Goal: Task Accomplishment & Management: Manage account settings

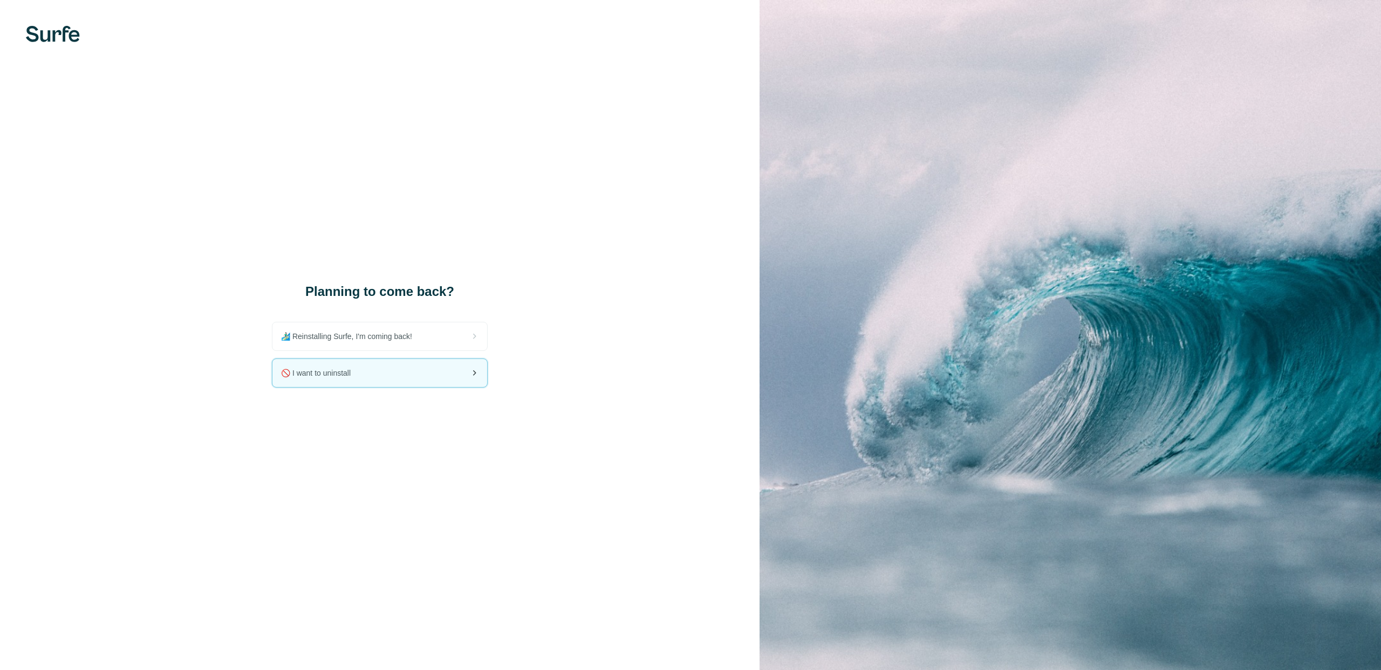
click at [365, 369] on div "🚫 I want to uninstall" at bounding box center [379, 373] width 215 height 28
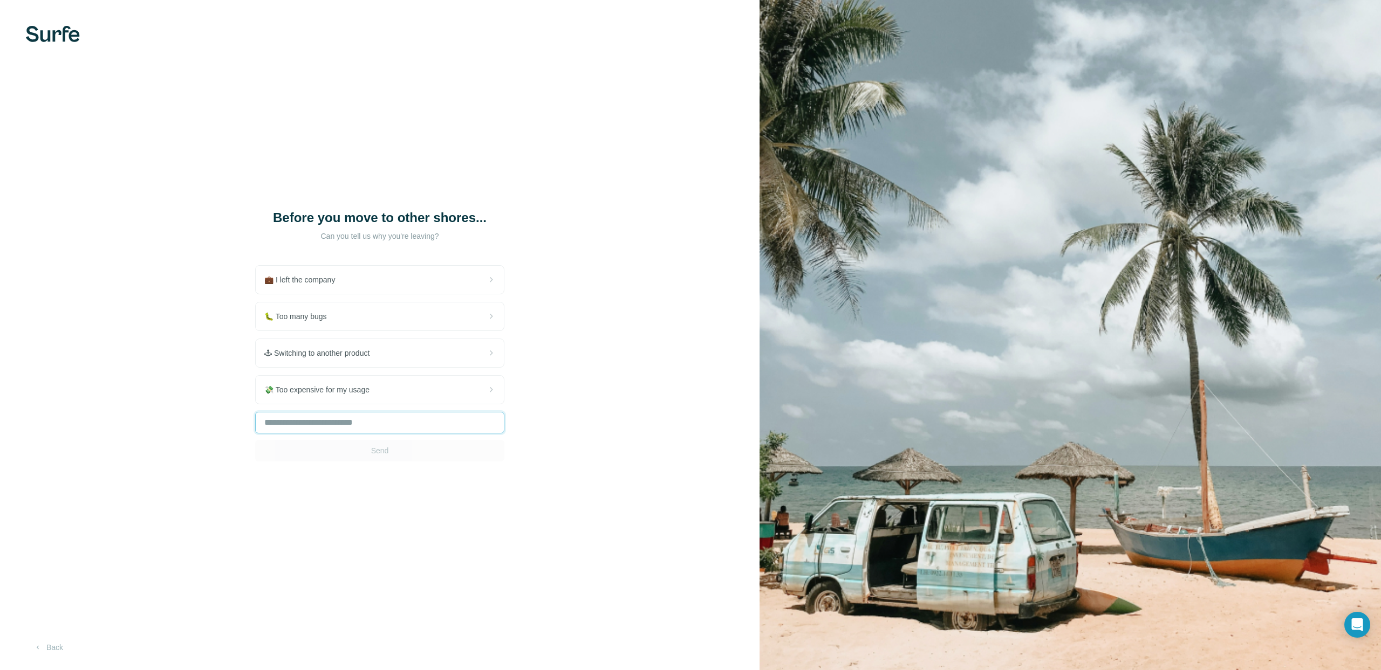
click at [374, 426] on input "text" at bounding box center [379, 423] width 249 height 22
type input "**********"
click at [455, 454] on button "Send" at bounding box center [379, 451] width 249 height 22
